Goal: Navigation & Orientation: Find specific page/section

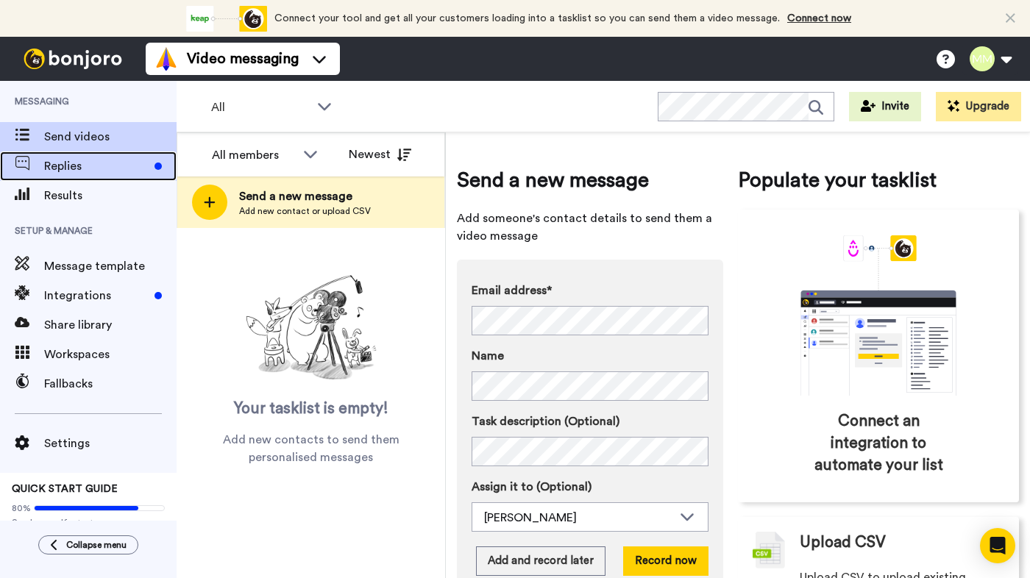
click at [60, 166] on span "Replies" at bounding box center [96, 166] width 104 height 18
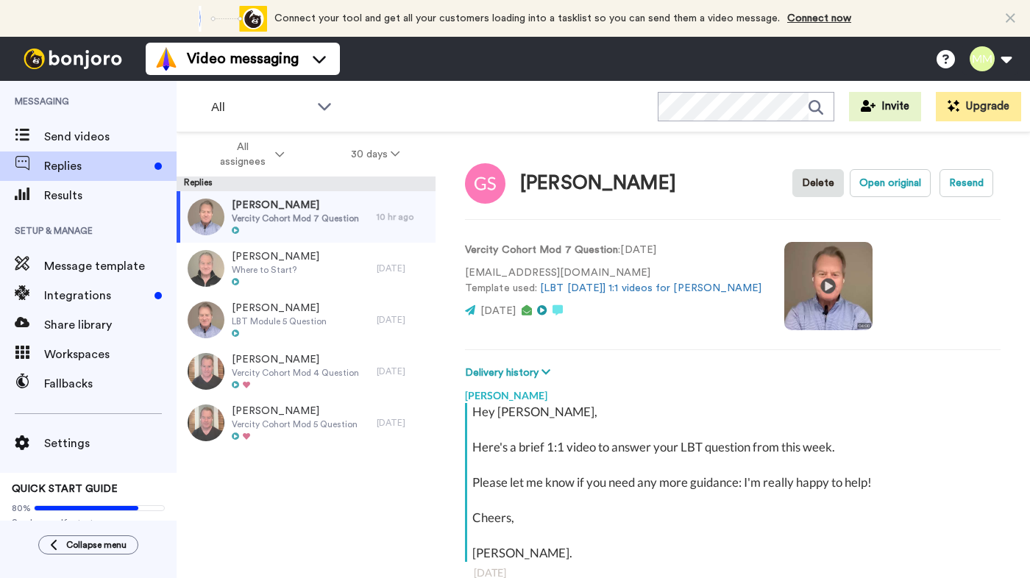
scroll to position [52, 0]
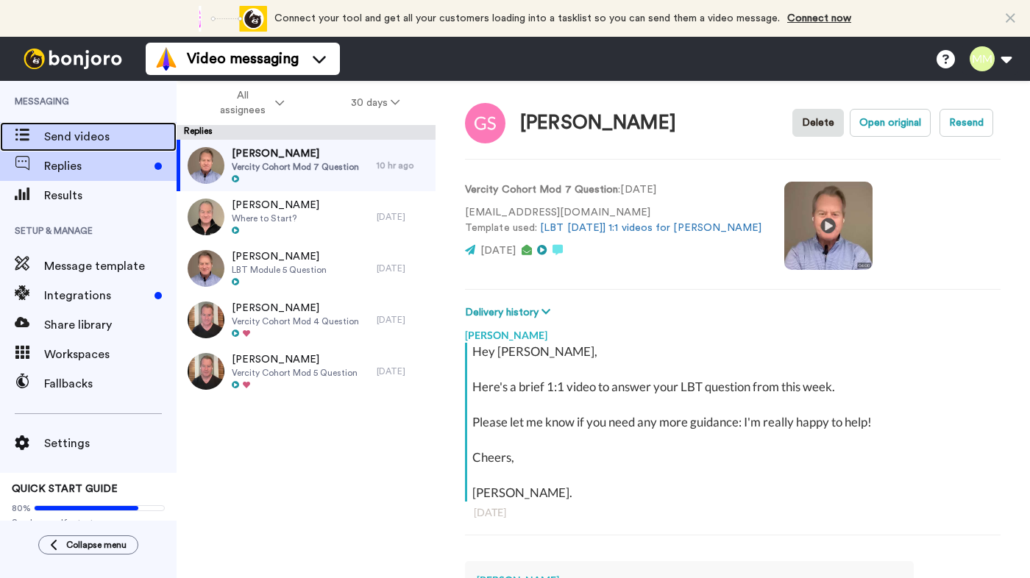
click at [102, 137] on span "Send videos" at bounding box center [110, 137] width 132 height 18
